Goal: Check status

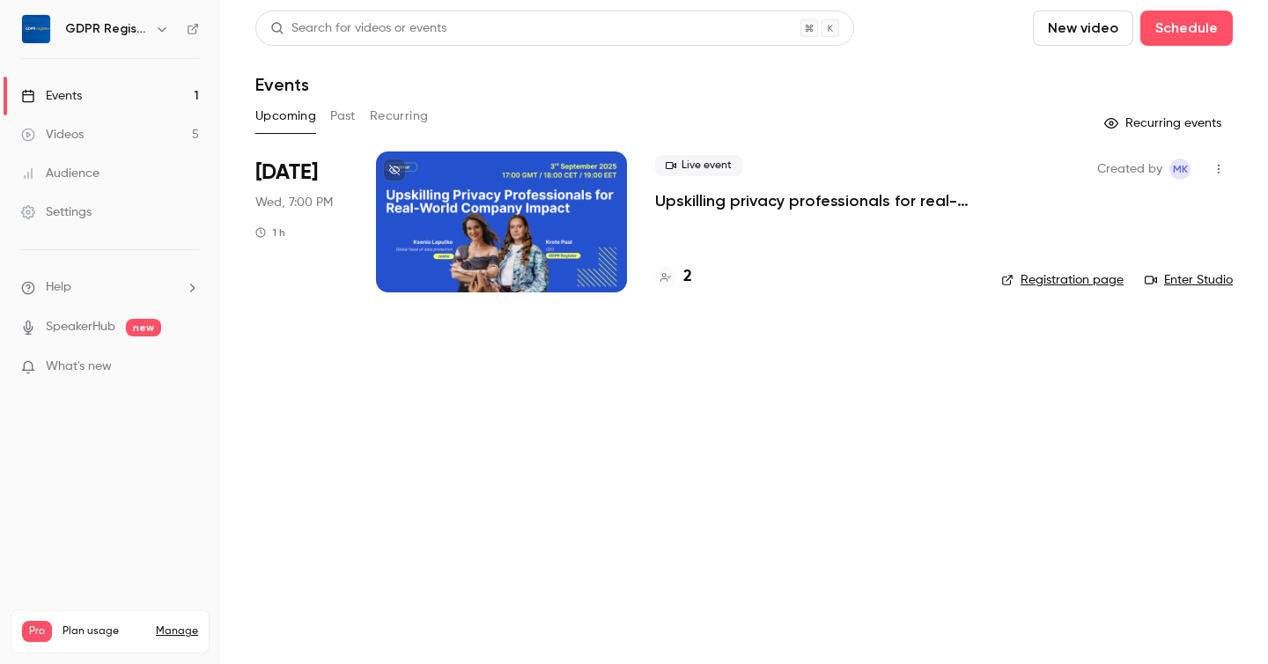
click at [456, 187] on div at bounding box center [501, 221] width 251 height 141
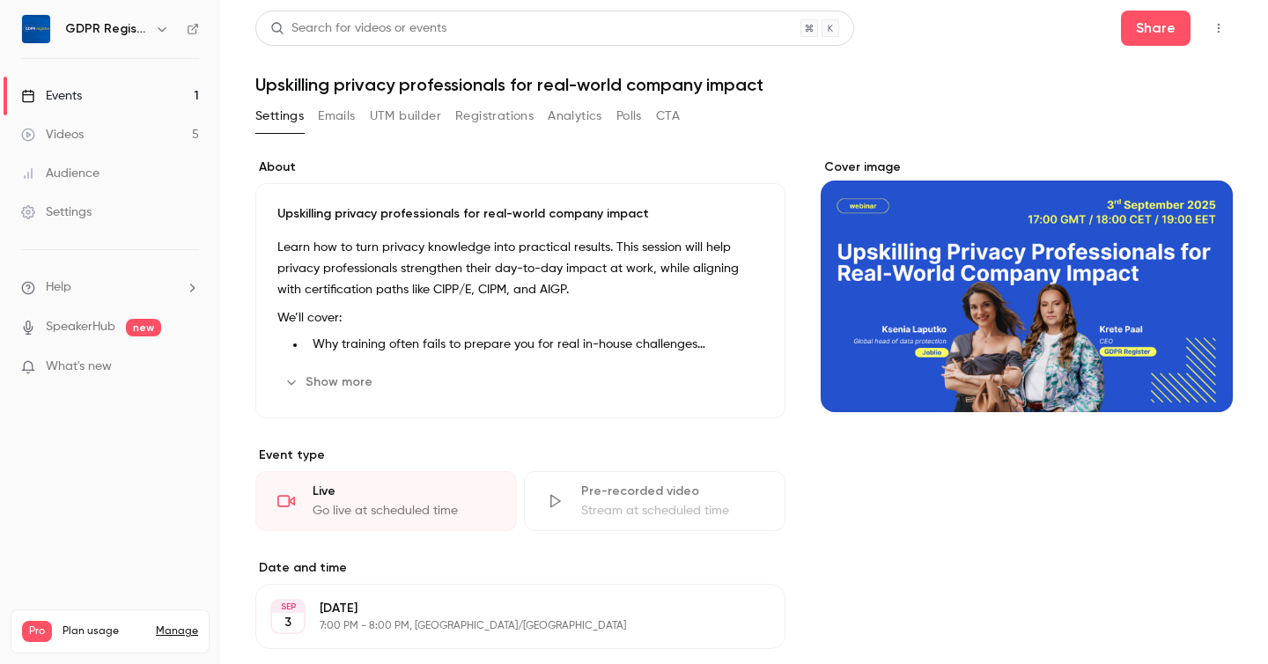
click at [507, 120] on button "Registrations" at bounding box center [494, 116] width 78 height 28
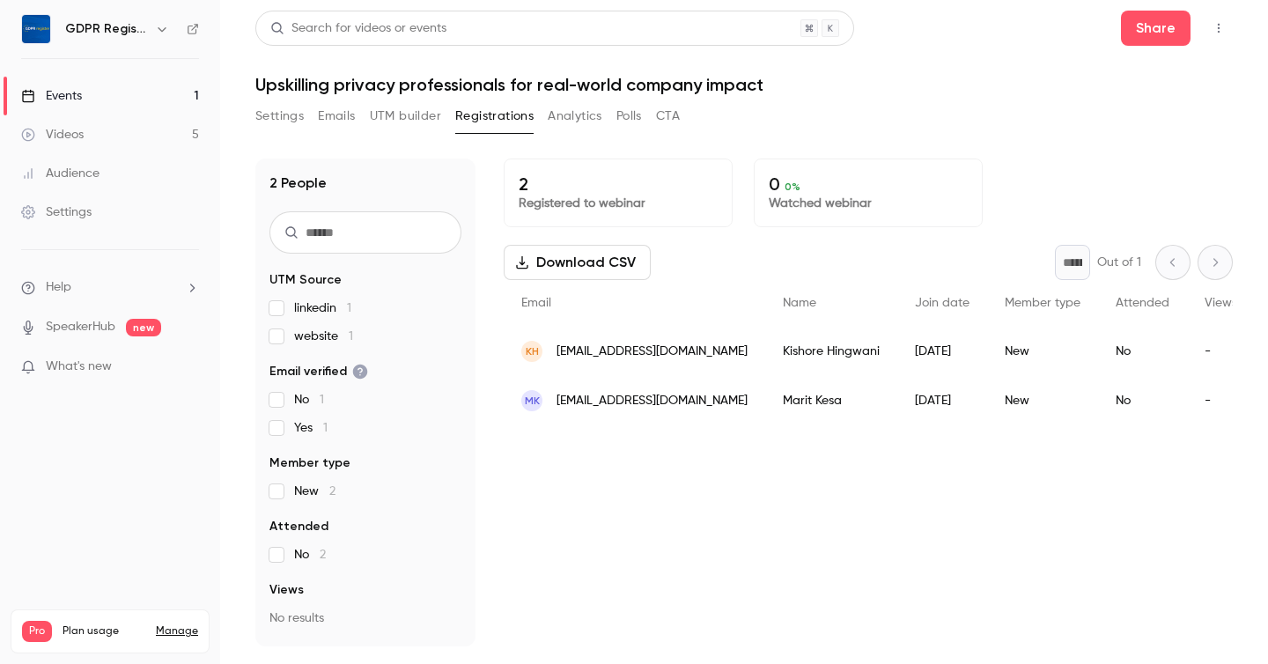
click at [767, 499] on div "2 Registered to webinar 0 0 % Watched webinar Download CSV * Out of 1 Email Nam…" at bounding box center [868, 402] width 729 height 488
